Goal: Transaction & Acquisition: Book appointment/travel/reservation

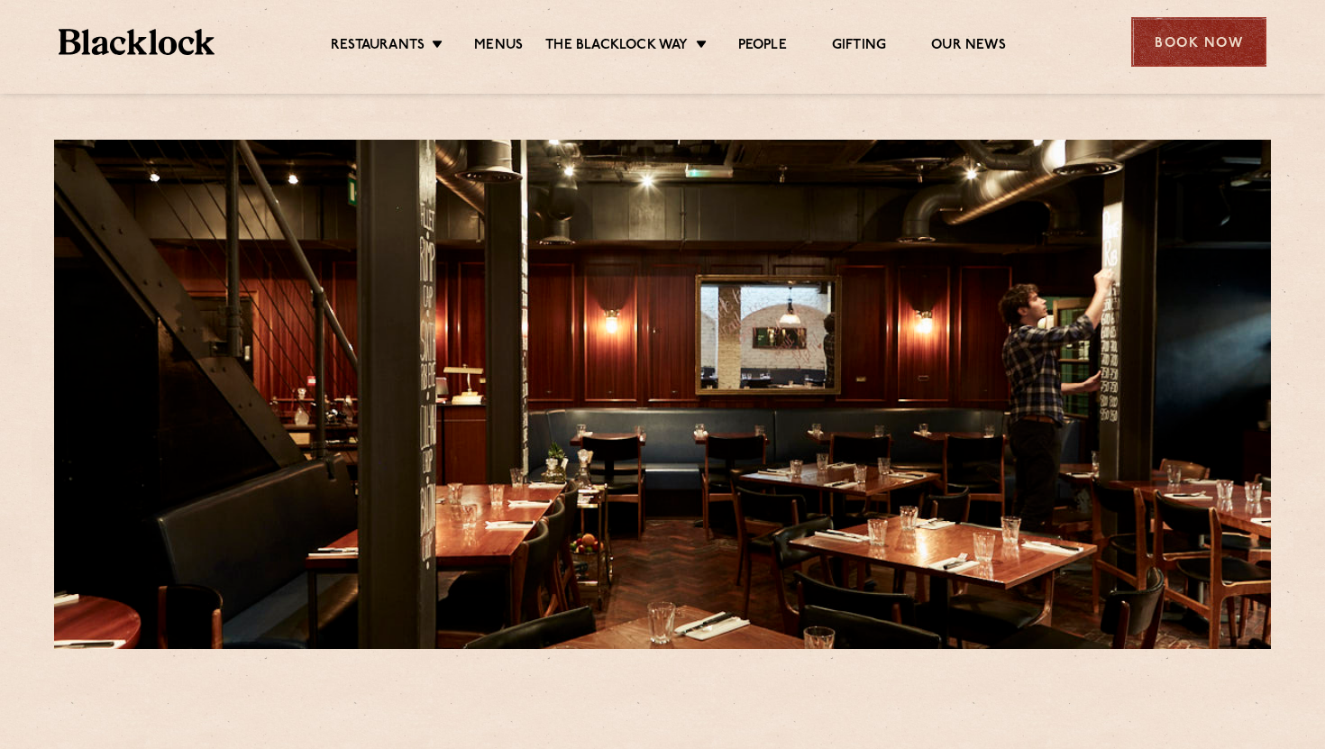
click at [1171, 42] on div "Book Now" at bounding box center [1198, 42] width 135 height 50
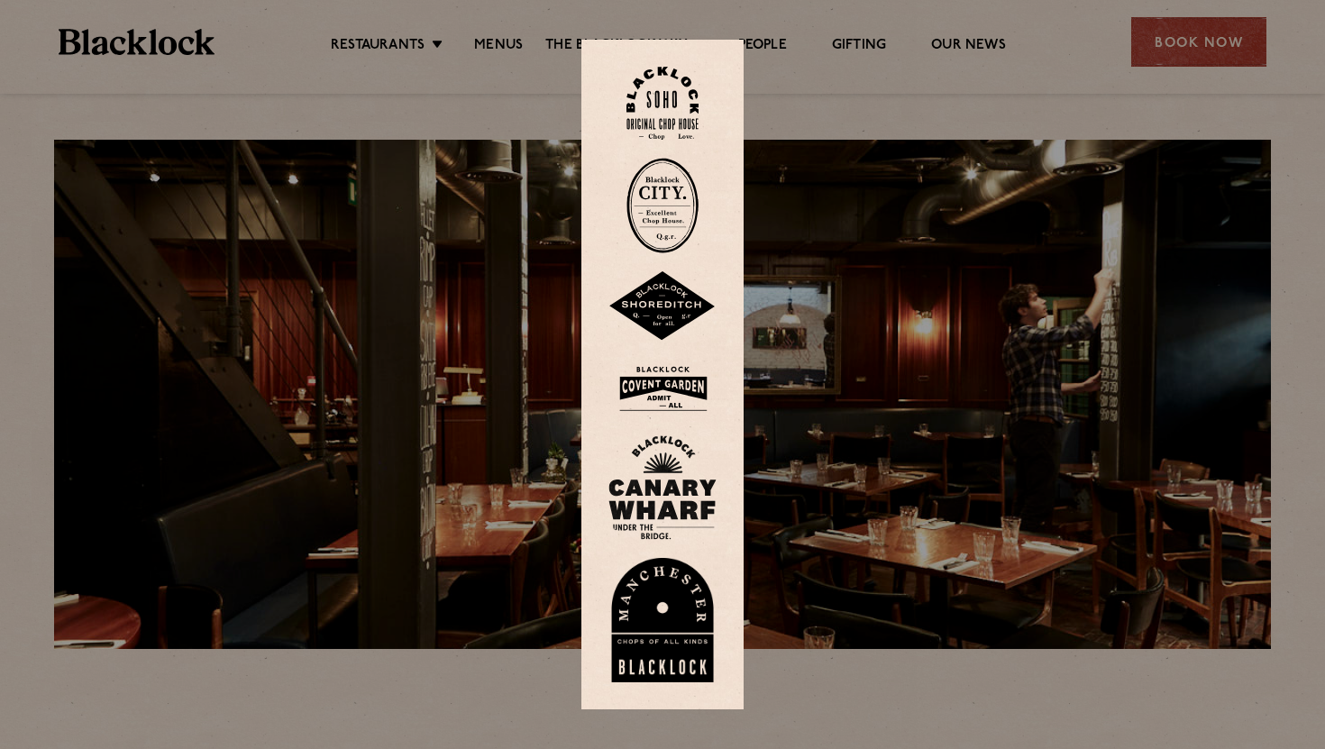
click at [662, 99] on img at bounding box center [662, 103] width 72 height 73
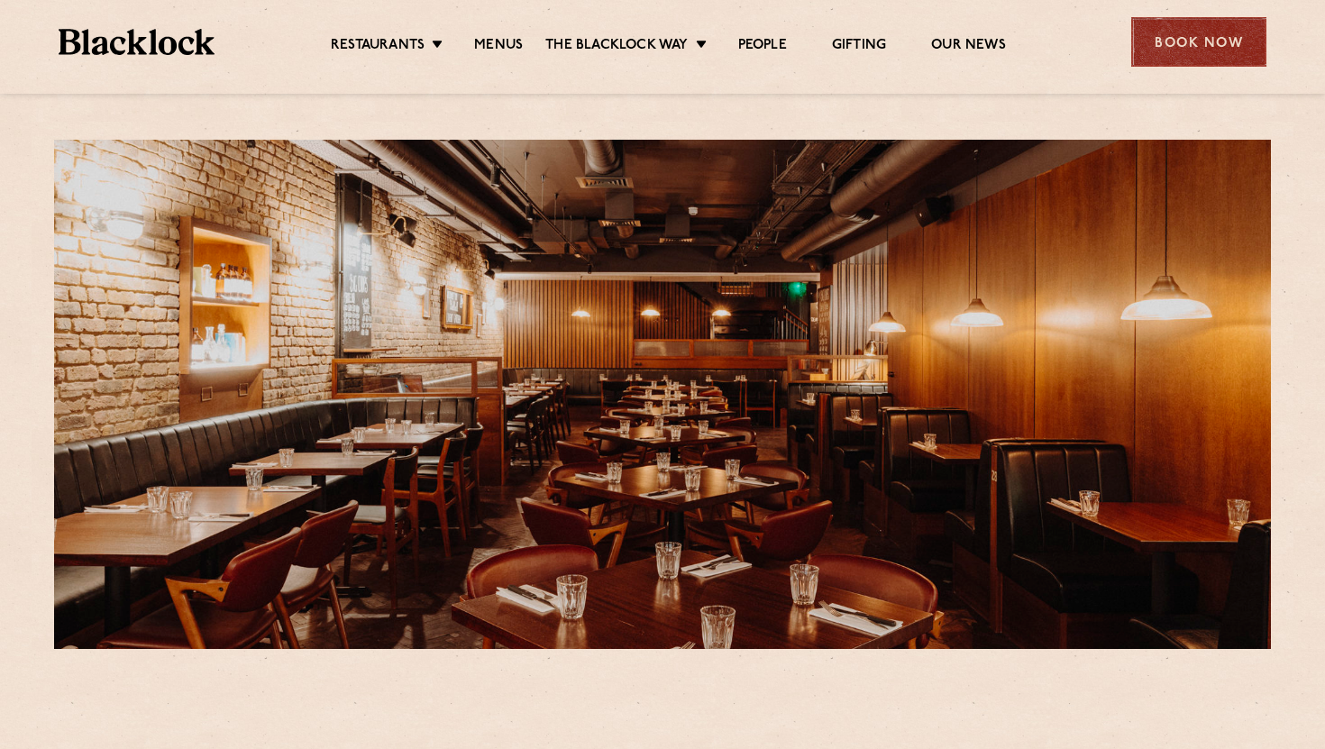
click at [1199, 49] on div "Book Now" at bounding box center [1198, 42] width 135 height 50
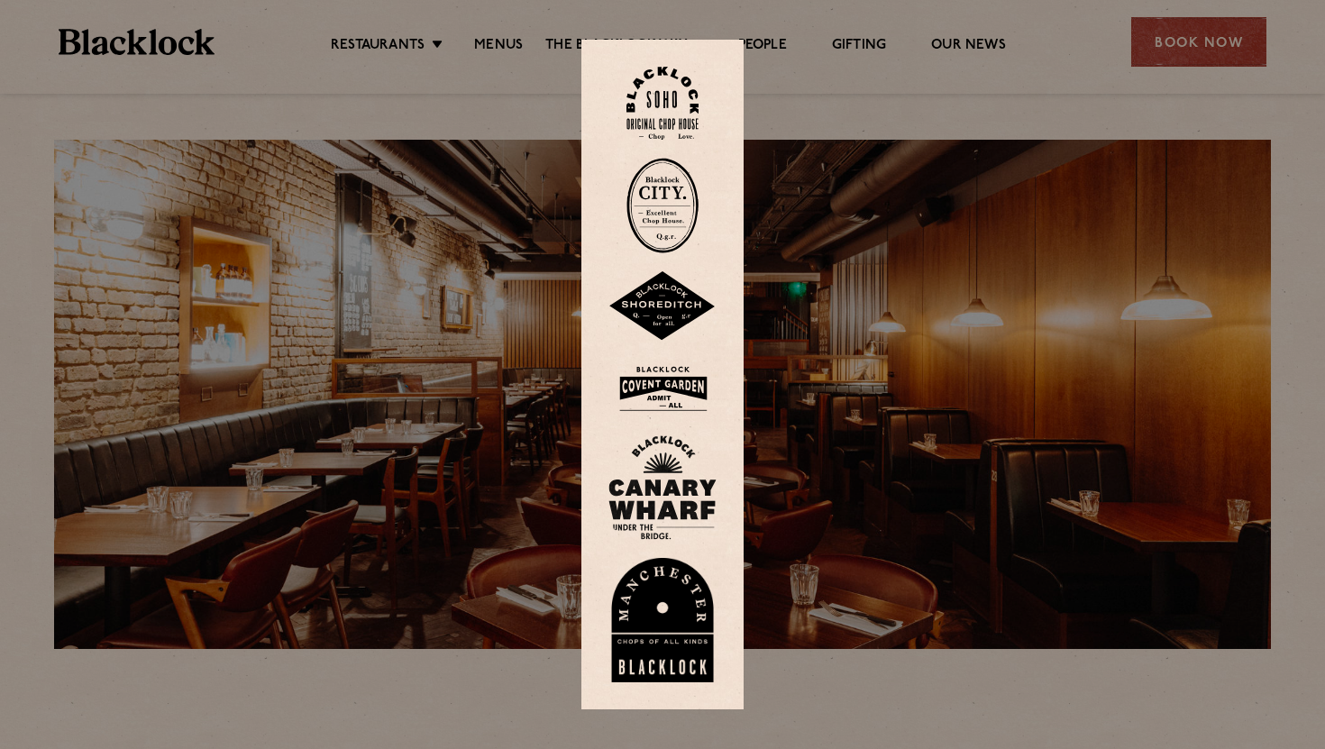
click at [661, 379] on img at bounding box center [662, 389] width 108 height 59
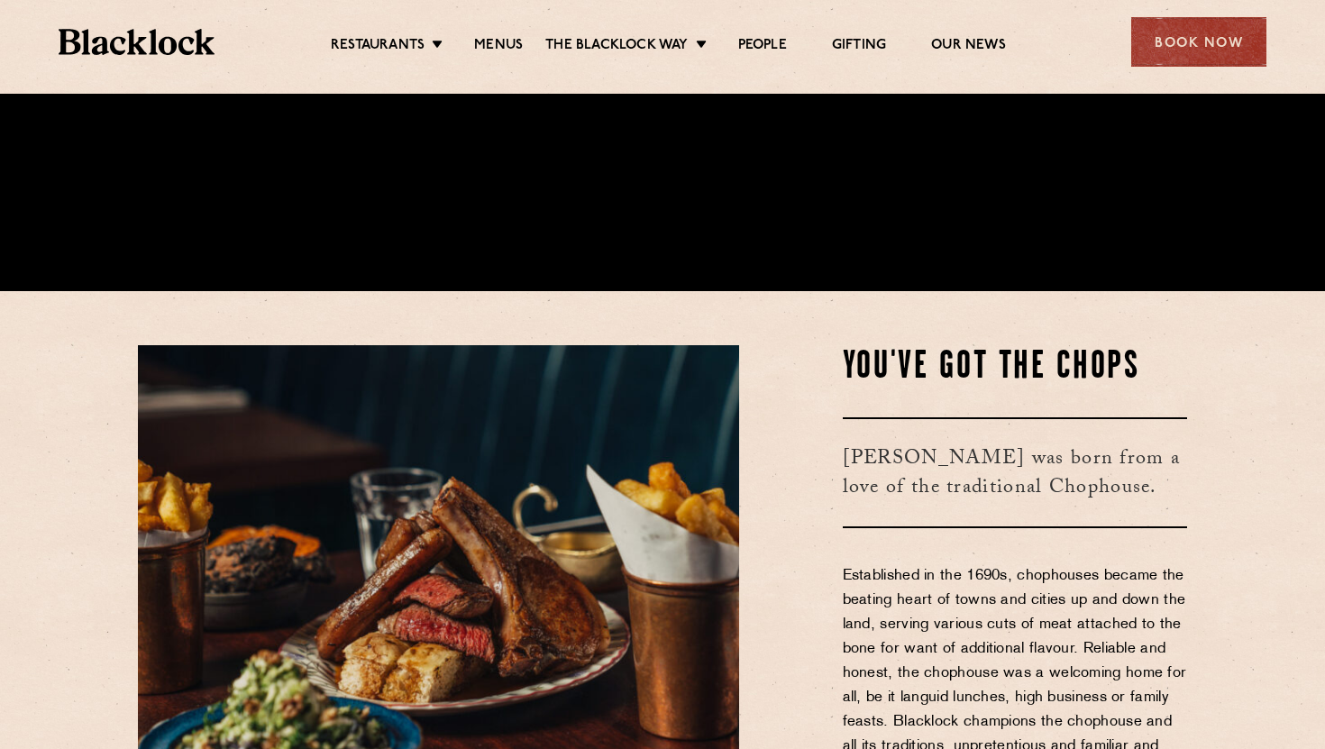
scroll to position [940, 0]
